Goal: Task Accomplishment & Management: Use online tool/utility

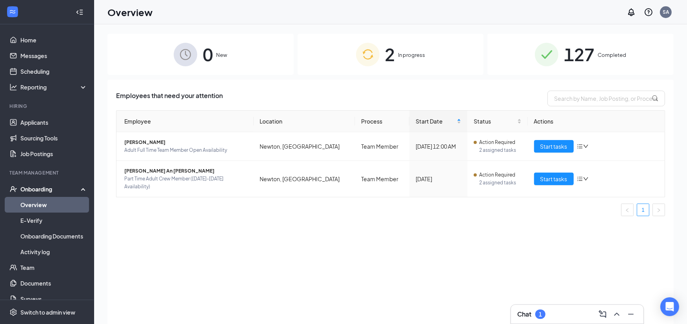
click at [543, 316] on div "1" at bounding box center [540, 313] width 10 height 9
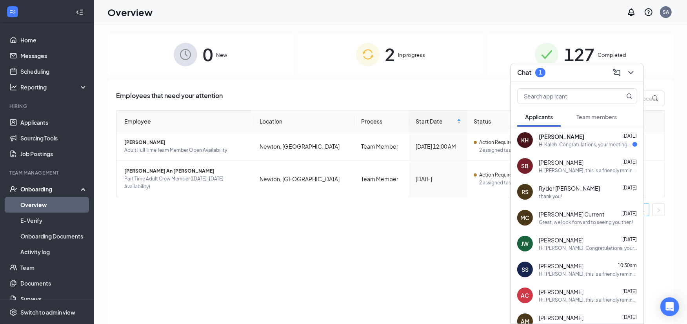
click at [384, 231] on div "Employees that need your attention Employee Location Process Start Date Status …" at bounding box center [390, 212] width 566 height 264
click at [390, 223] on div "Employees that need your attention Employee Location Process Start Date Status …" at bounding box center [390, 212] width 566 height 264
click at [126, 249] on div "Employees that need your attention Employee Location Process Start Date Status …" at bounding box center [390, 212] width 566 height 264
click at [35, 123] on link "Applicants" at bounding box center [53, 123] width 67 height 16
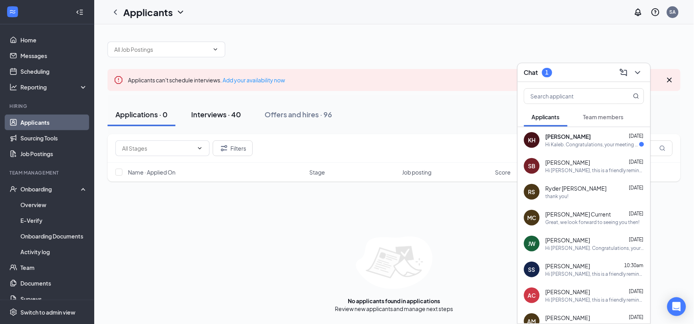
click at [217, 118] on div "Interviews · 40" at bounding box center [216, 114] width 50 height 10
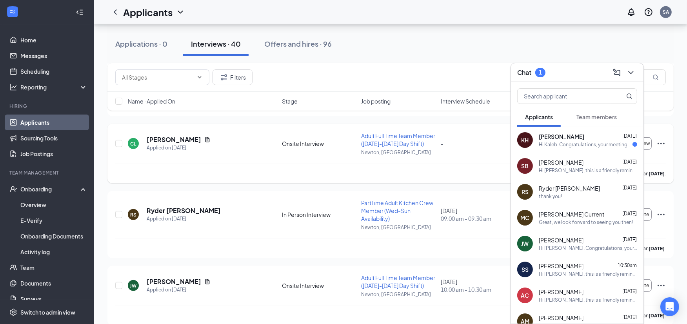
scroll to position [523, 0]
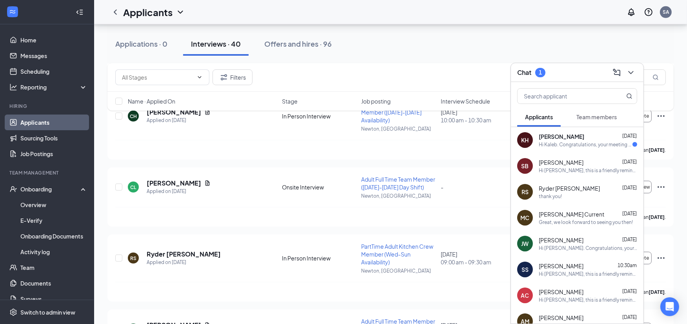
click at [593, 75] on div "Chat 1" at bounding box center [577, 72] width 120 height 12
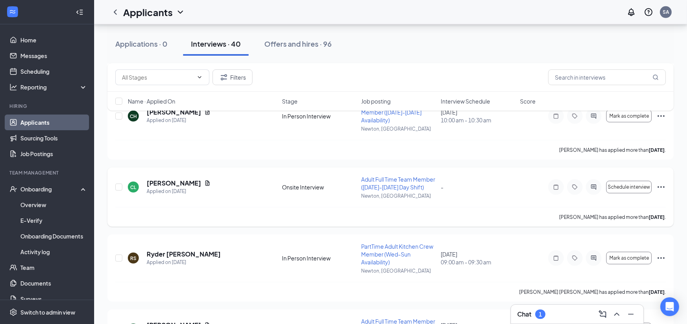
click at [511, 185] on div "-" at bounding box center [478, 187] width 75 height 9
drag, startPoint x: 49, startPoint y: 74, endPoint x: 62, endPoint y: 78, distance: 13.9
click at [49, 74] on link "Scheduling" at bounding box center [53, 72] width 67 height 16
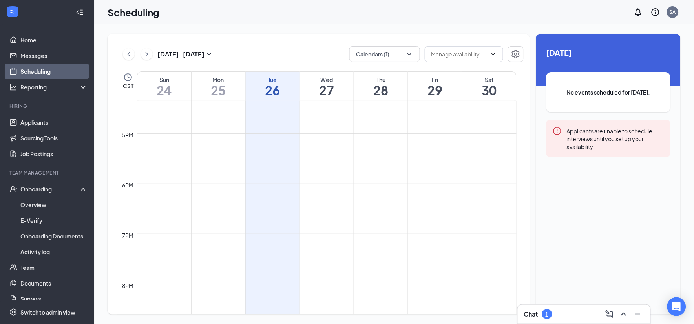
scroll to position [992, 0]
click at [147, 58] on icon "ChevronRight" at bounding box center [147, 53] width 8 height 9
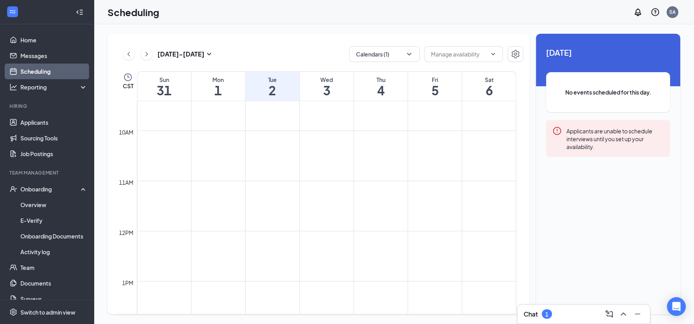
scroll to position [516, 0]
click at [414, 53] on button "Calendars (1)" at bounding box center [384, 54] width 71 height 16
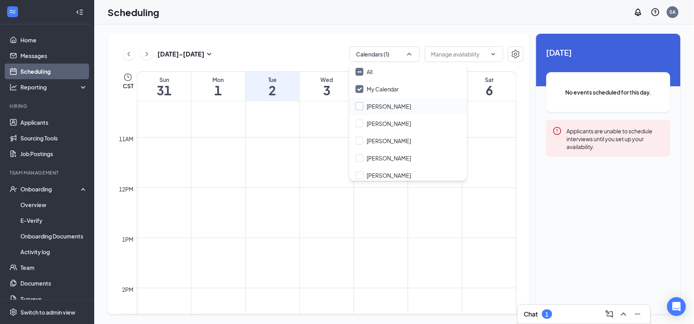
click at [360, 105] on input "[PERSON_NAME]" at bounding box center [383, 106] width 56 height 8
checkbox input "true"
click at [361, 123] on input "[PERSON_NAME]" at bounding box center [383, 124] width 56 height 8
checkbox input "true"
click at [358, 140] on input "[PERSON_NAME]" at bounding box center [383, 141] width 56 height 8
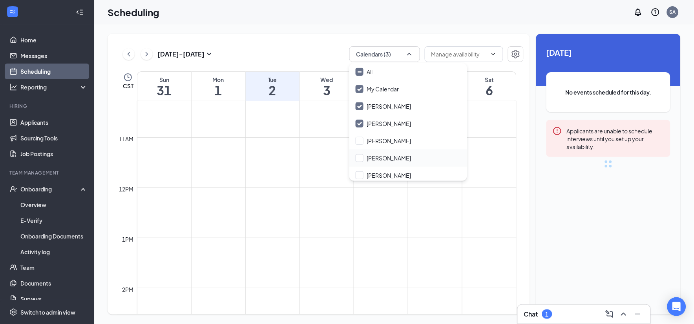
checkbox input "true"
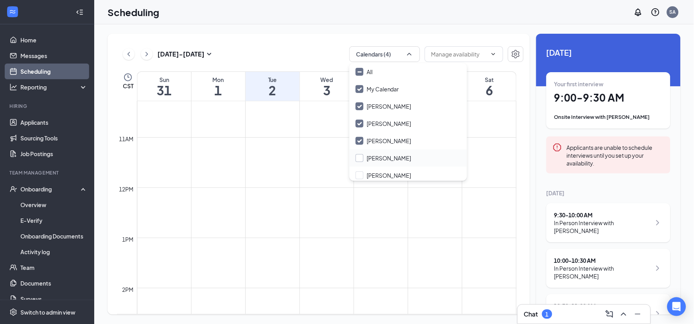
click at [359, 157] on input "[PERSON_NAME]" at bounding box center [383, 158] width 56 height 8
checkbox input "true"
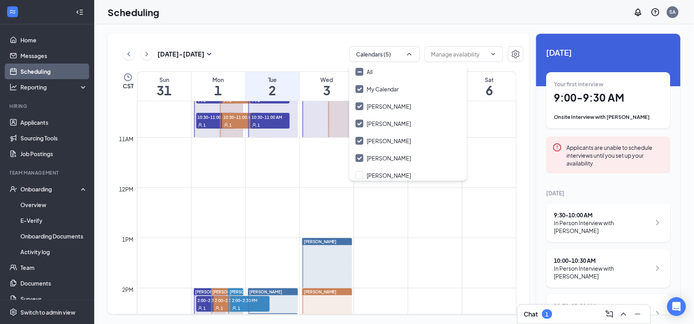
click at [306, 30] on div "[DATE] - [DATE] Calendars (5) CST Sun 31 Mon 1 Tue 2 Wed 3 Thu 4 Fri 5 Sat 6 12…" at bounding box center [393, 174] width 599 height 300
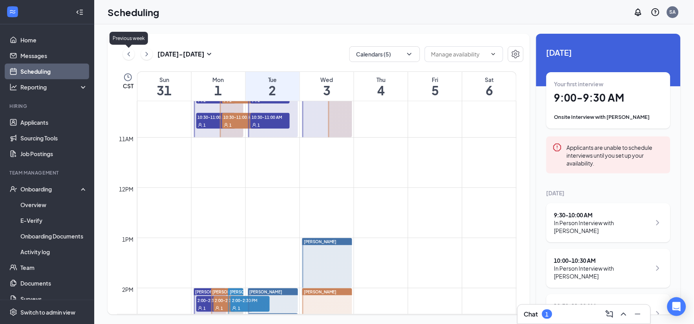
click at [125, 53] on icon "ChevronLeft" at bounding box center [129, 53] width 8 height 9
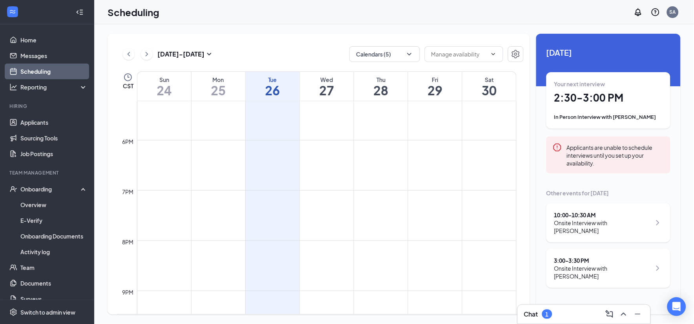
scroll to position [992, 0]
click at [148, 54] on icon "ChevronRight" at bounding box center [147, 53] width 8 height 9
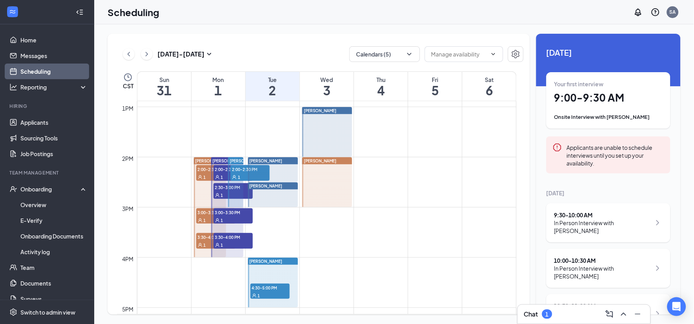
scroll to position [691, 0]
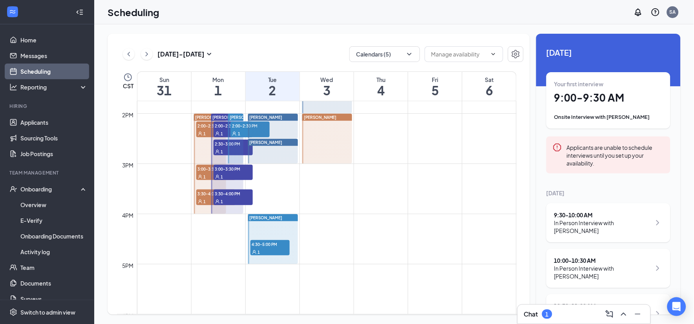
click at [273, 45] on div "[DATE] - [DATE] Calendars (5) CST Sun 31 Mon 1 Tue 2 Wed 3 Thu 4 Fri 5 Sat 6 12…" at bounding box center [318, 174] width 422 height 281
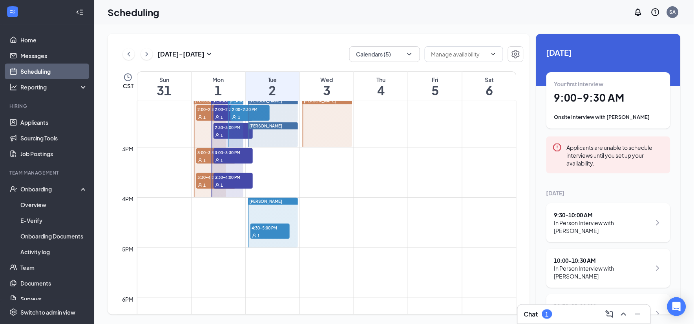
scroll to position [664, 0]
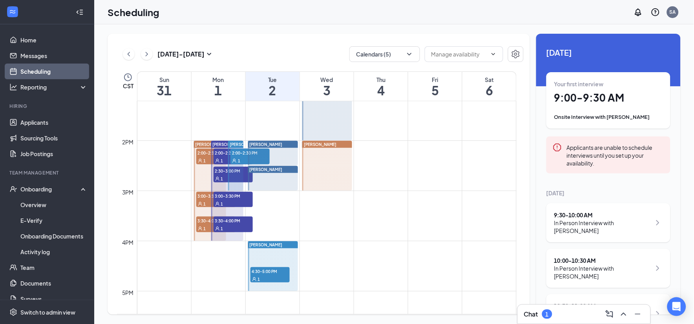
click at [273, 40] on div "[DATE] - [DATE] Calendars (5) CST Sun 31 Mon 1 Tue 2 Wed 3 Thu 4 Fri 5 Sat 6 12…" at bounding box center [318, 174] width 422 height 281
click at [253, 34] on div "[DATE] - [DATE] Calendars (5) CST Sun 31 Mon 1 Tue 2 Wed 3 Thu 4 Fri 5 Sat 6 12…" at bounding box center [318, 174] width 422 height 281
click at [167, 24] on div "Scheduling SA" at bounding box center [393, 12] width 599 height 24
